Goal: Ask a question

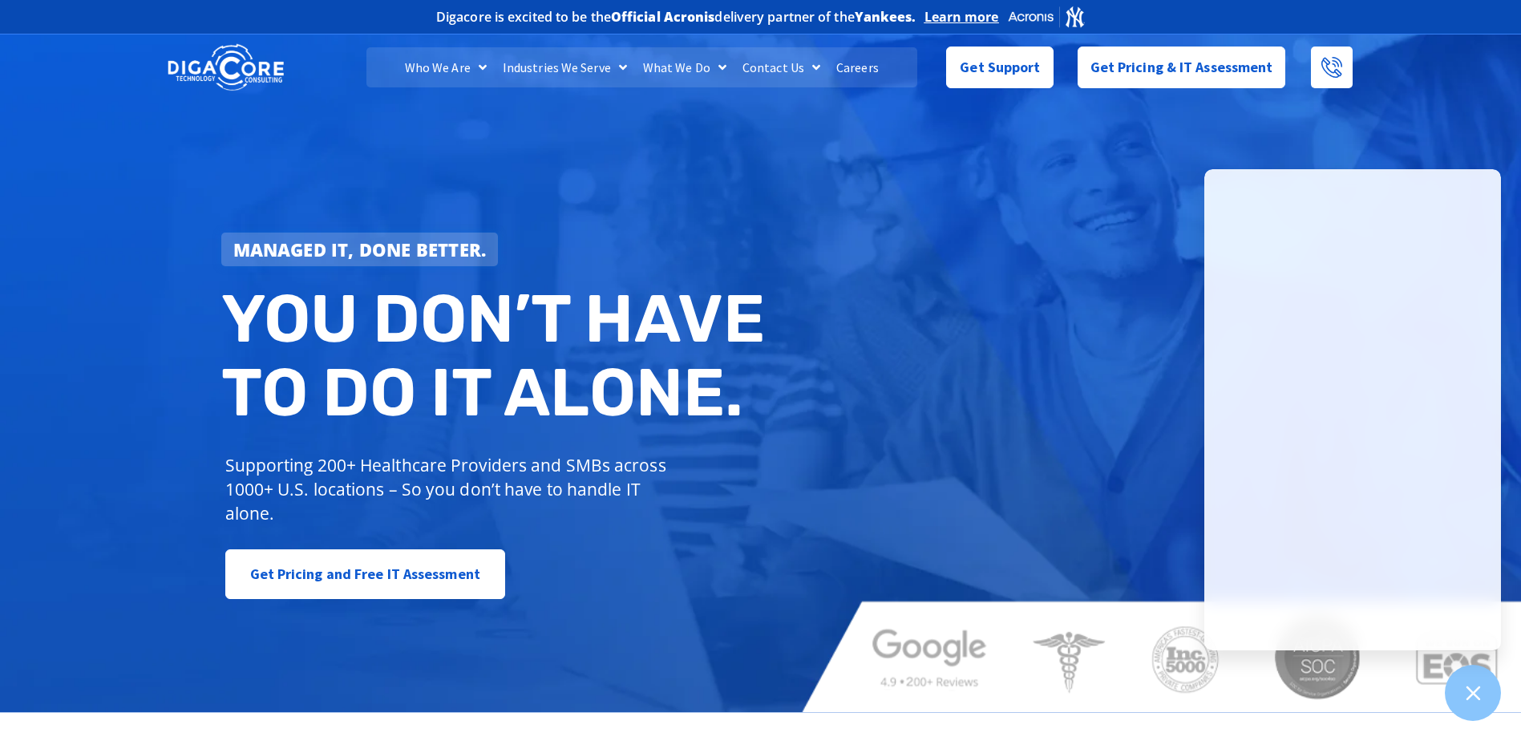
click at [998, 160] on div "Managed IT, done better. You don’t have to do IT alone. Supporting 200+ Healthc…" at bounding box center [760, 371] width 1521 height 682
click at [974, 75] on span "Get Support" at bounding box center [1000, 63] width 80 height 32
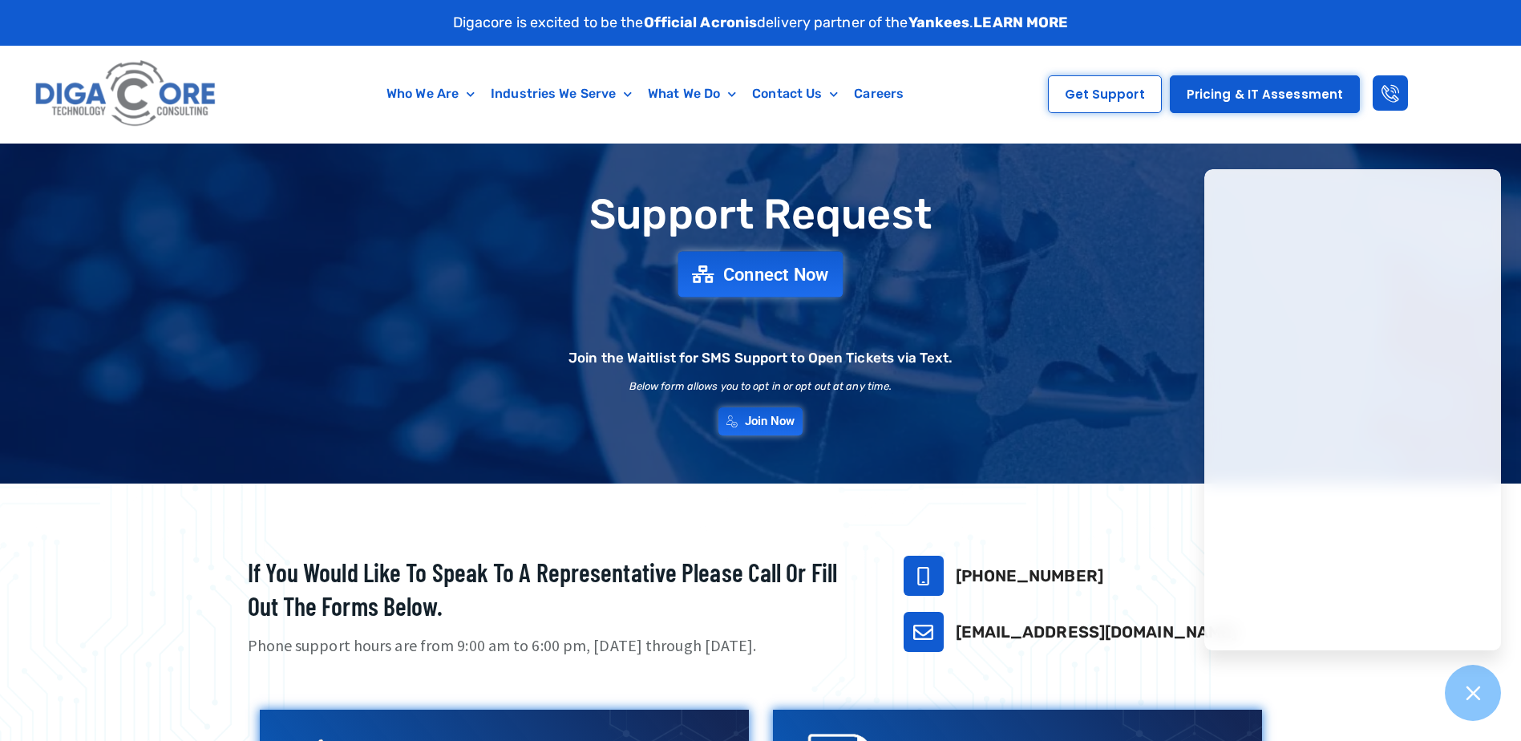
click at [743, 279] on span "Connect Now" at bounding box center [776, 274] width 106 height 18
